Goal: Check status

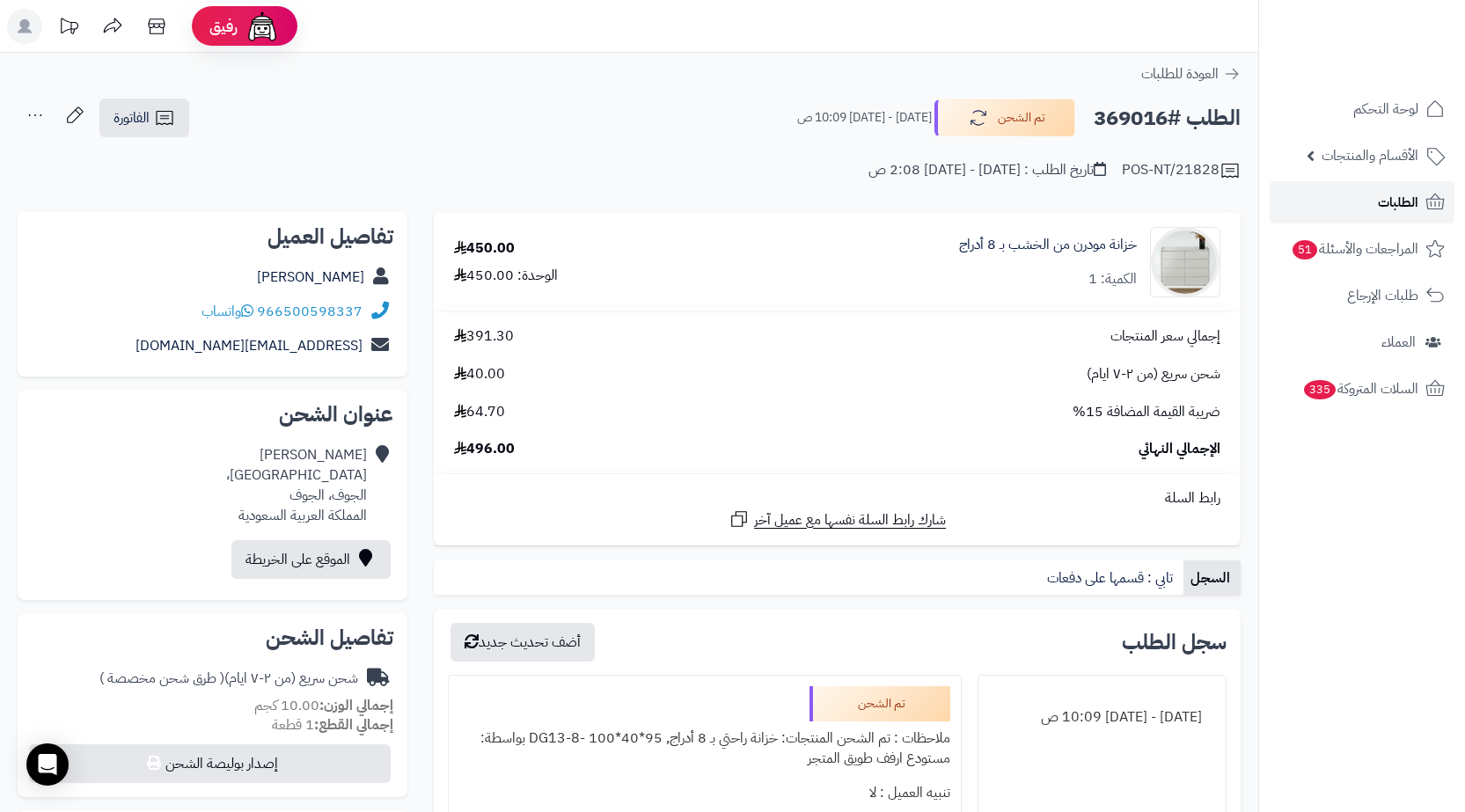
click at [1333, 182] on link "الطلبات" at bounding box center [1362, 202] width 185 height 42
click at [1333, 188] on link "الطلبات" at bounding box center [1362, 202] width 185 height 42
click at [1332, 184] on link "الطلبات" at bounding box center [1362, 202] width 185 height 42
